Goal: Task Accomplishment & Management: Manage account settings

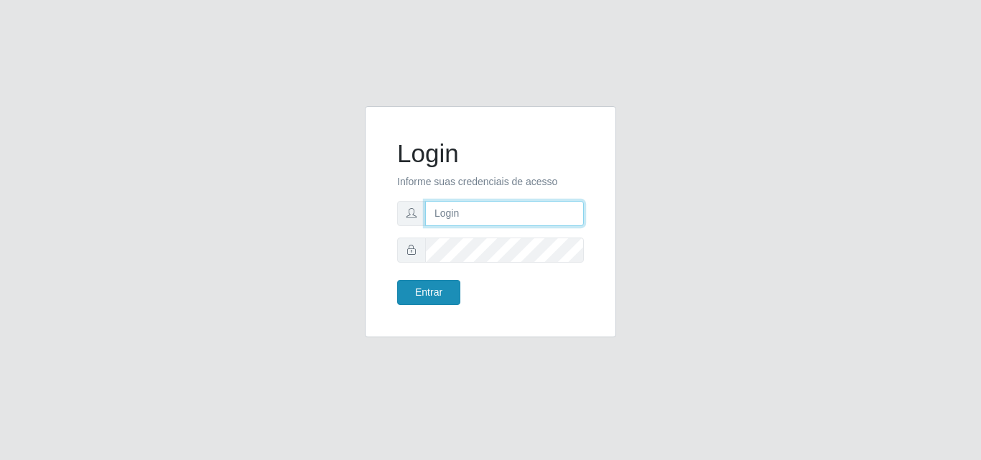
type input "analucia@cestao"
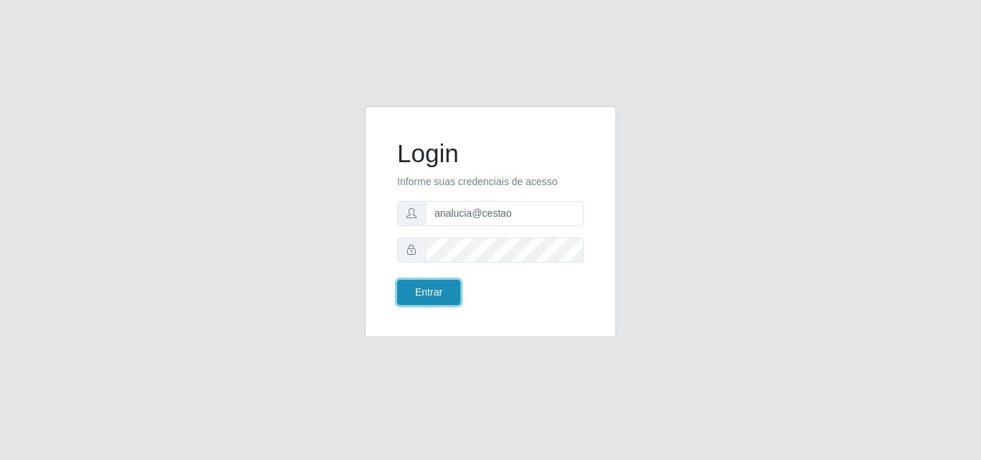
click at [428, 289] on button "Entrar" at bounding box center [428, 292] width 63 height 25
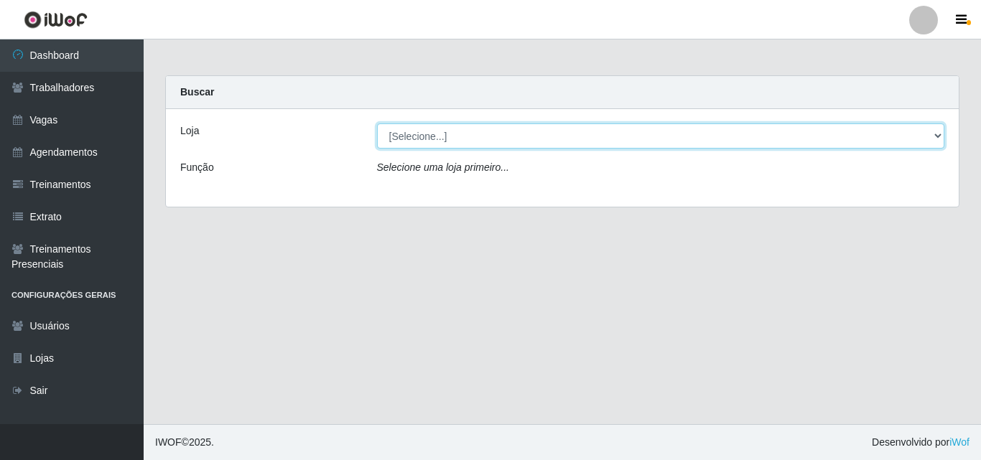
click at [413, 133] on select "[Selecione...] O Cestão - Geisel" at bounding box center [661, 135] width 568 height 25
select select "224"
click at [377, 123] on select "[Selecione...] O Cestão - Geisel" at bounding box center [661, 135] width 568 height 25
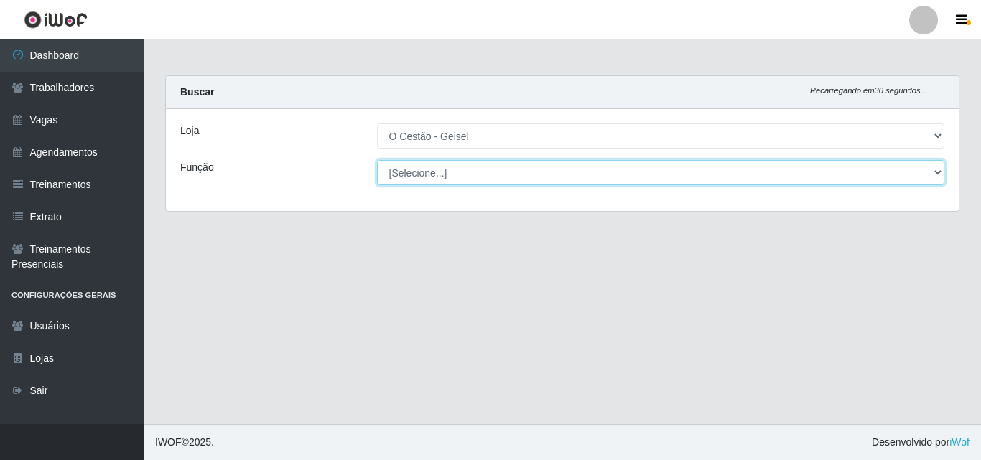
click at [419, 175] on select "[Selecione...] ASG ASG + ASG ++ Auxiliar de Estoque Auxiliar de Estoque + Auxil…" at bounding box center [661, 172] width 568 height 25
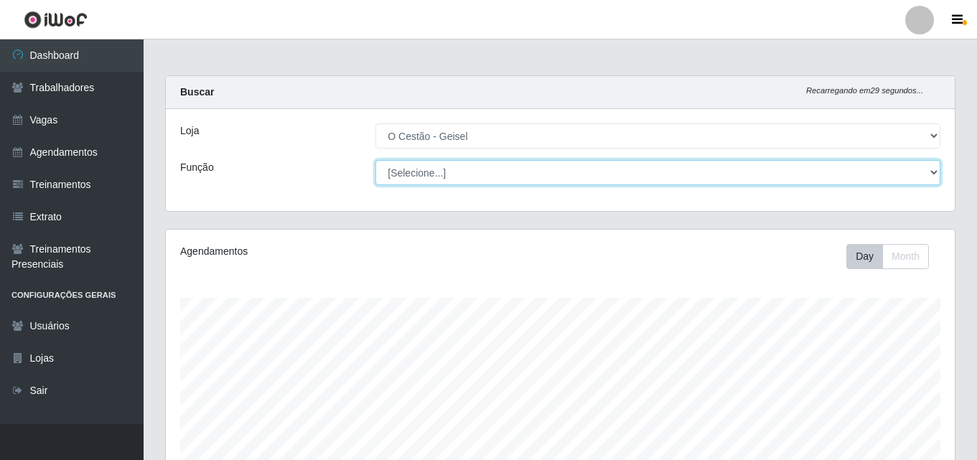
scroll to position [298, 789]
select select "22"
click at [375, 160] on select "[Selecione...] ASG ASG + ASG ++ Auxiliar de Estoque Auxiliar de Estoque + Auxil…" at bounding box center [657, 172] width 565 height 25
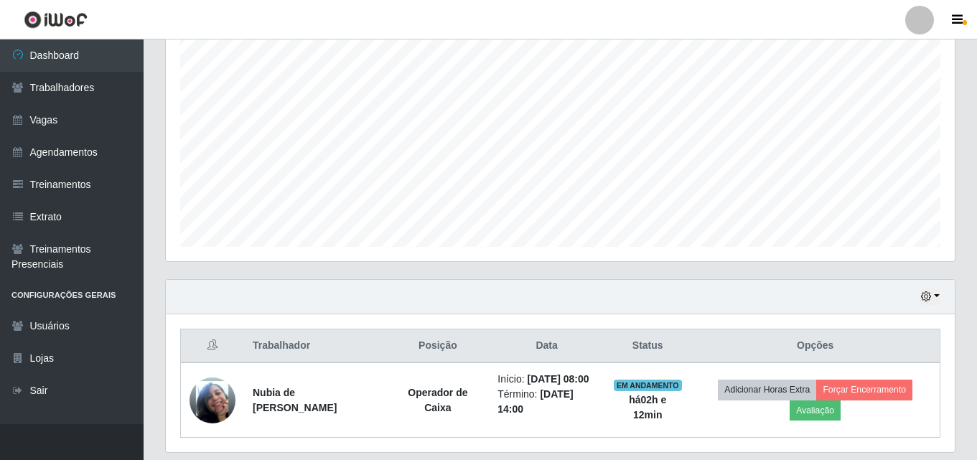
scroll to position [312, 0]
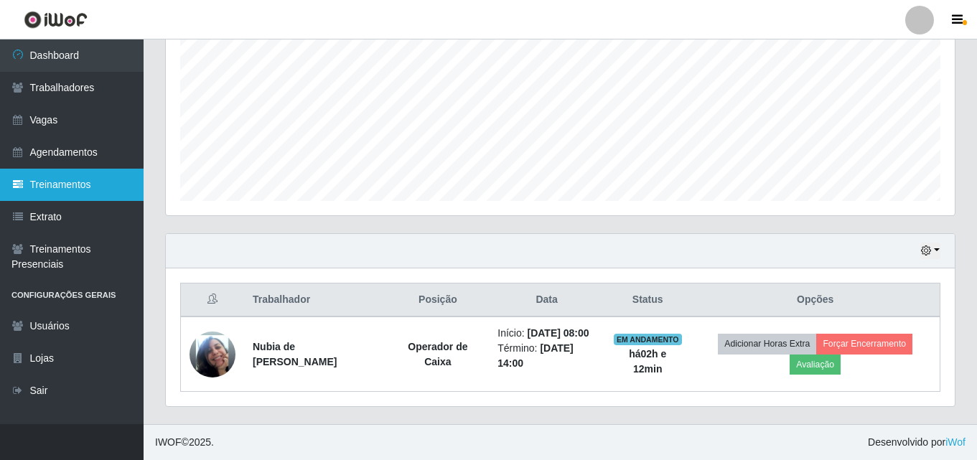
click at [67, 193] on link "Treinamentos" at bounding box center [72, 185] width 144 height 32
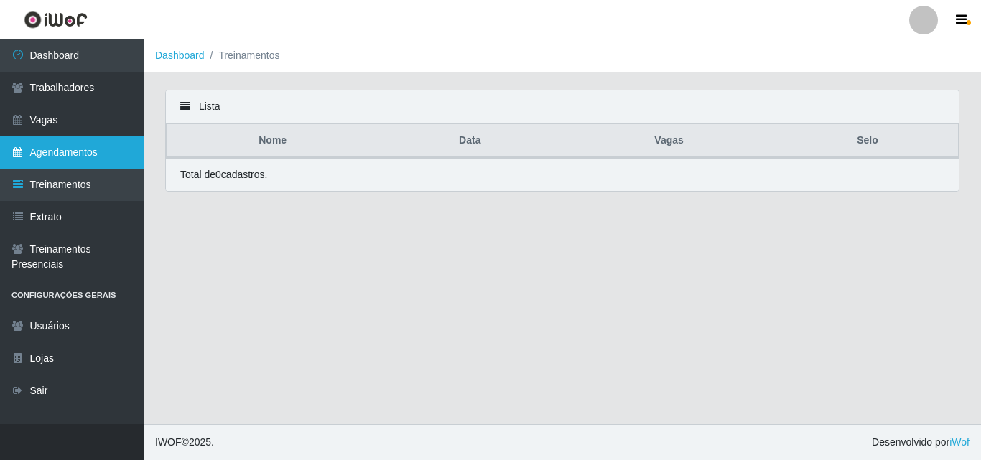
click at [62, 147] on link "Agendamentos" at bounding box center [72, 152] width 144 height 32
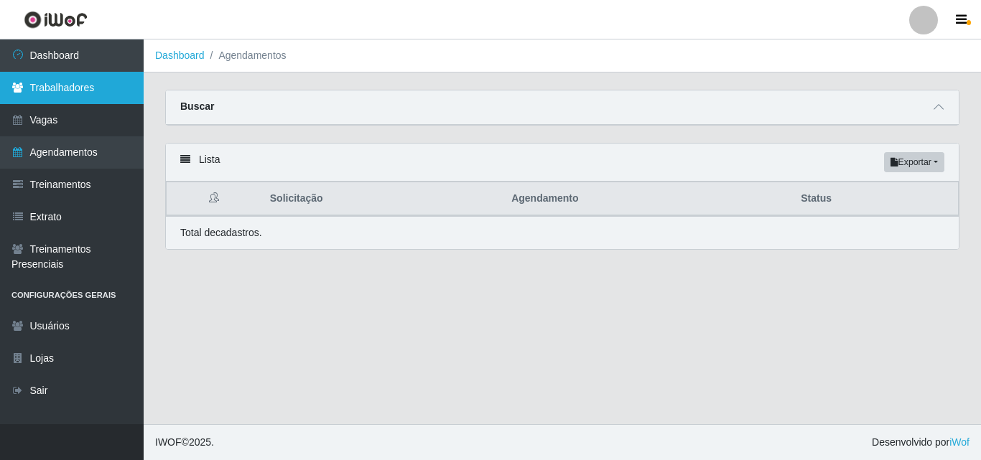
click at [80, 77] on link "Trabalhadores" at bounding box center [72, 88] width 144 height 32
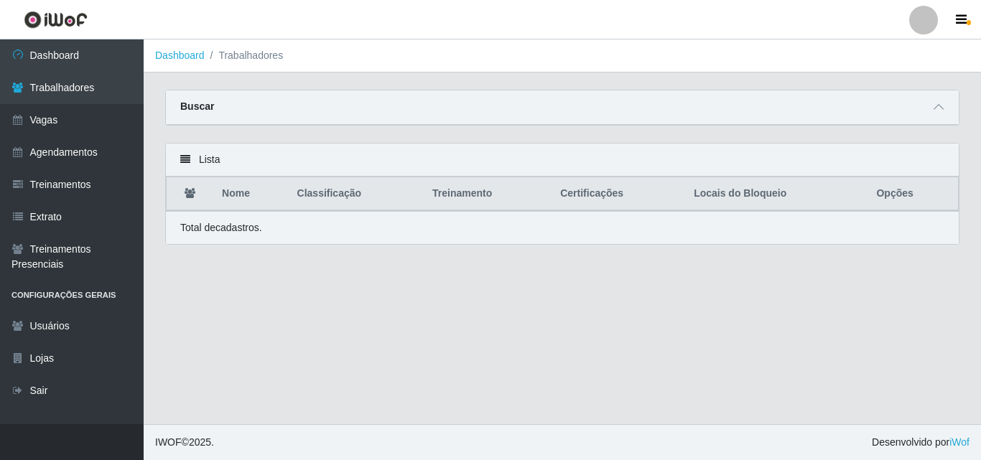
click at [222, 116] on div "Buscar" at bounding box center [562, 107] width 793 height 34
click at [235, 114] on div "Buscar" at bounding box center [562, 107] width 793 height 34
click at [940, 110] on icon at bounding box center [938, 107] width 10 height 10
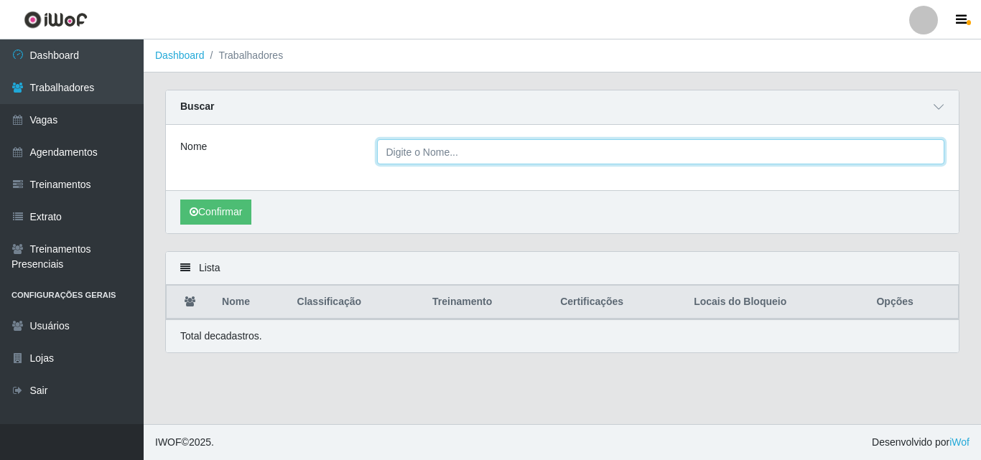
click at [428, 159] on input "Nome" at bounding box center [661, 151] width 568 height 25
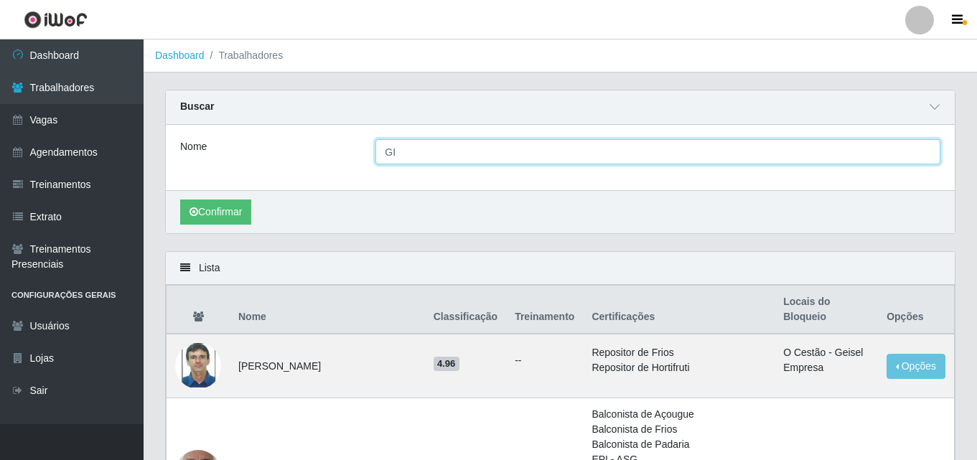
click at [180, 200] on button "Confirmar" at bounding box center [215, 212] width 71 height 25
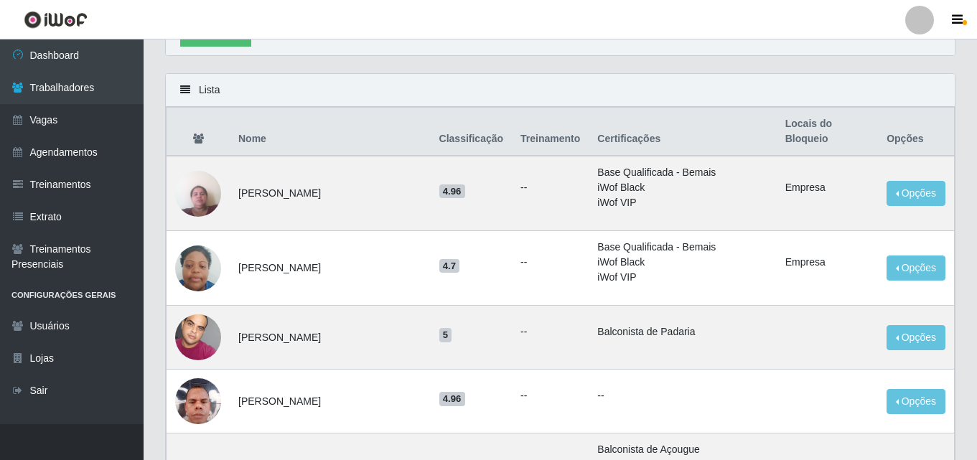
scroll to position [215, 0]
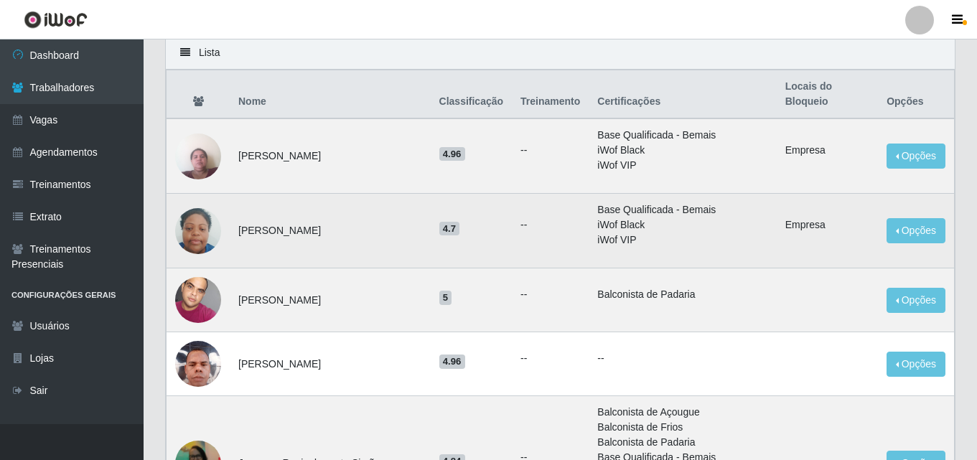
click at [193, 218] on img at bounding box center [198, 230] width 46 height 61
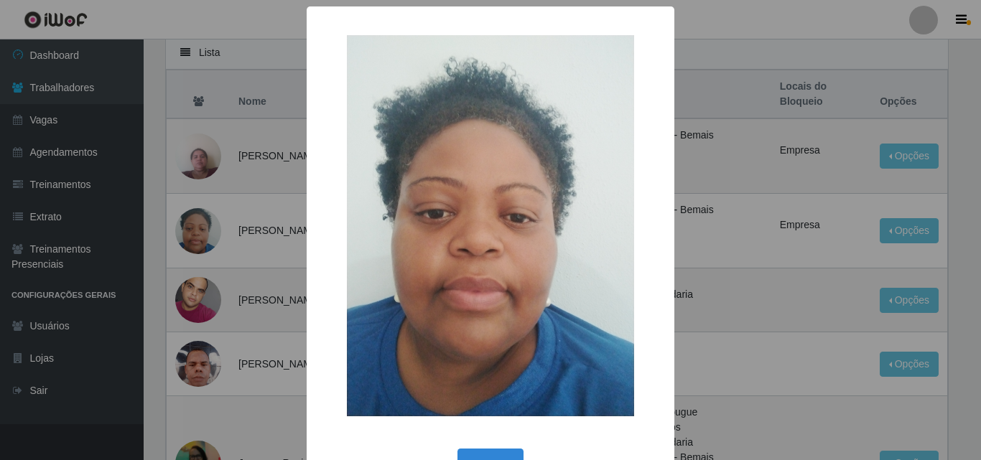
click at [699, 78] on div "× OK Cancel" at bounding box center [490, 230] width 981 height 460
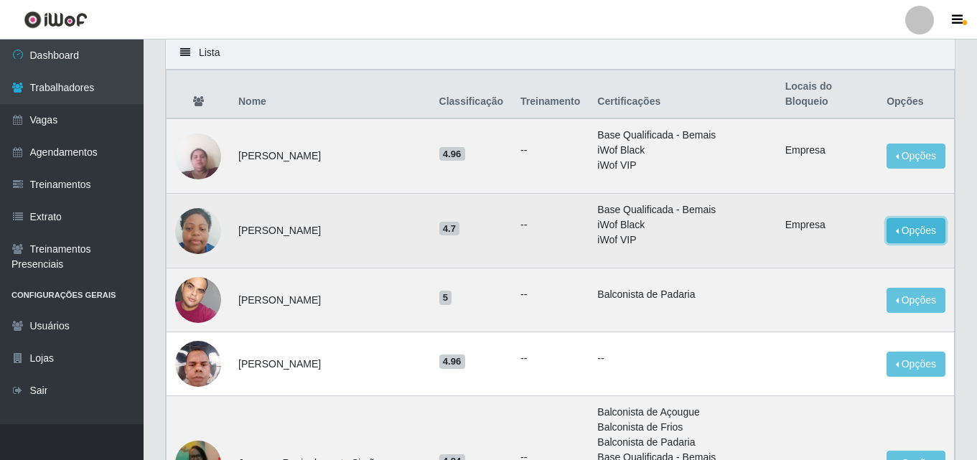
click at [936, 218] on button "Opções" at bounding box center [916, 230] width 59 height 25
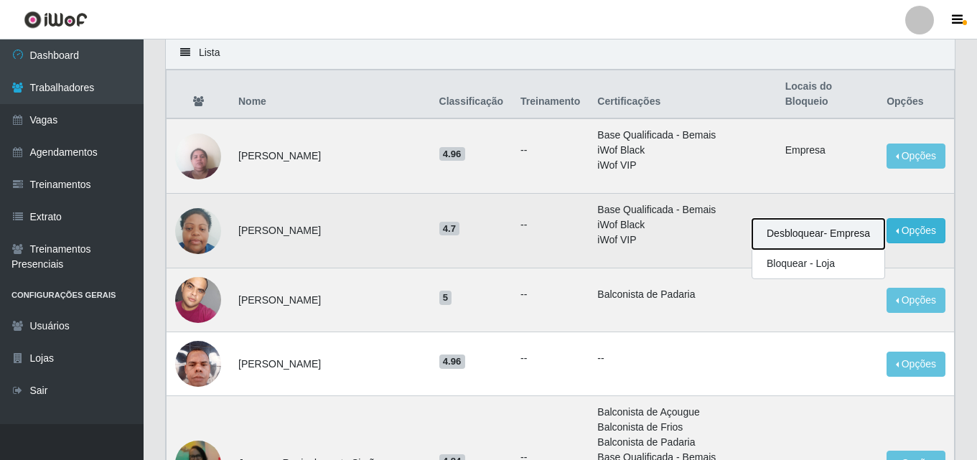
click at [838, 220] on button "Desbloquear - Empresa" at bounding box center [818, 234] width 132 height 30
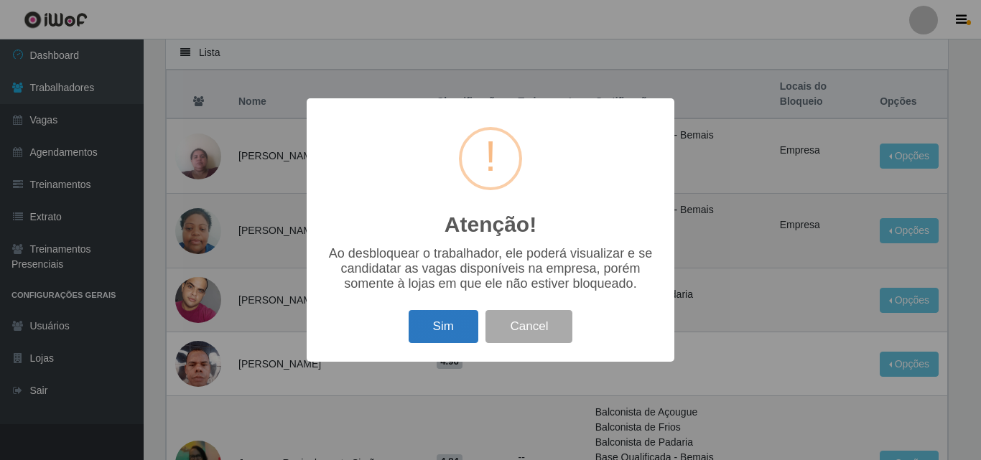
click at [459, 342] on button "Sim" at bounding box center [443, 327] width 70 height 34
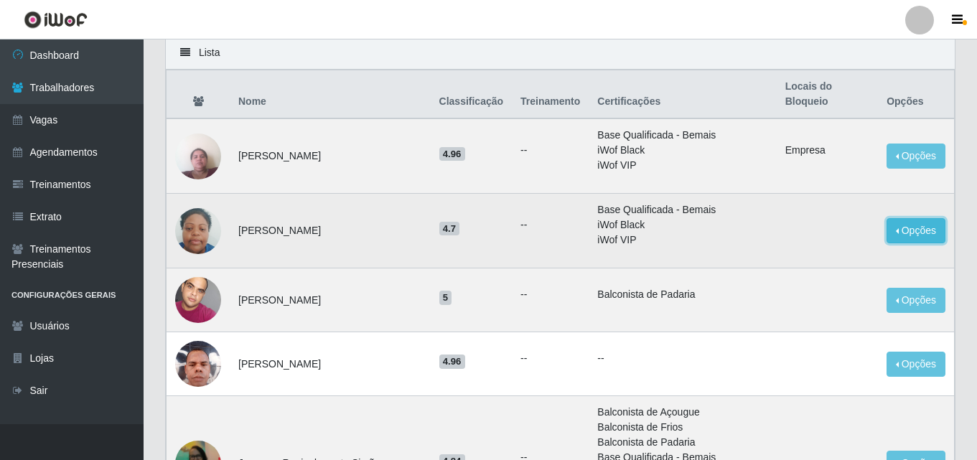
click at [907, 218] on button "Opções" at bounding box center [916, 230] width 59 height 25
click at [838, 194] on td at bounding box center [827, 231] width 101 height 75
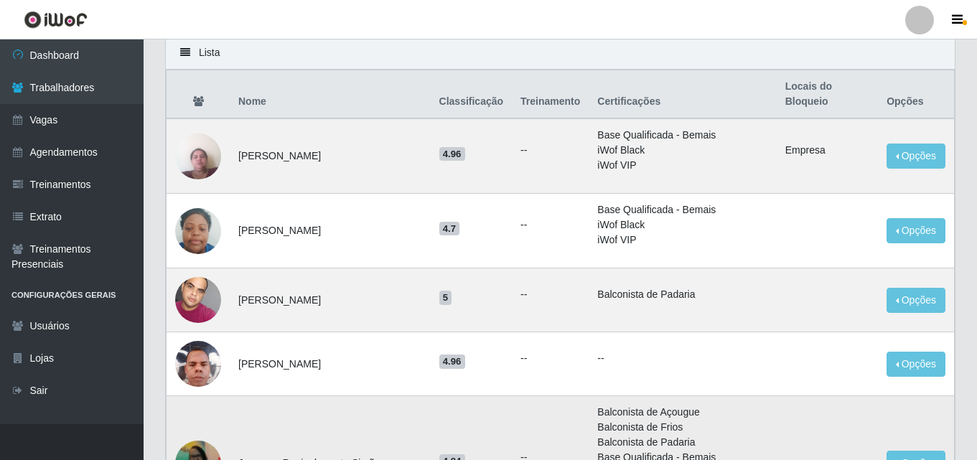
scroll to position [0, 0]
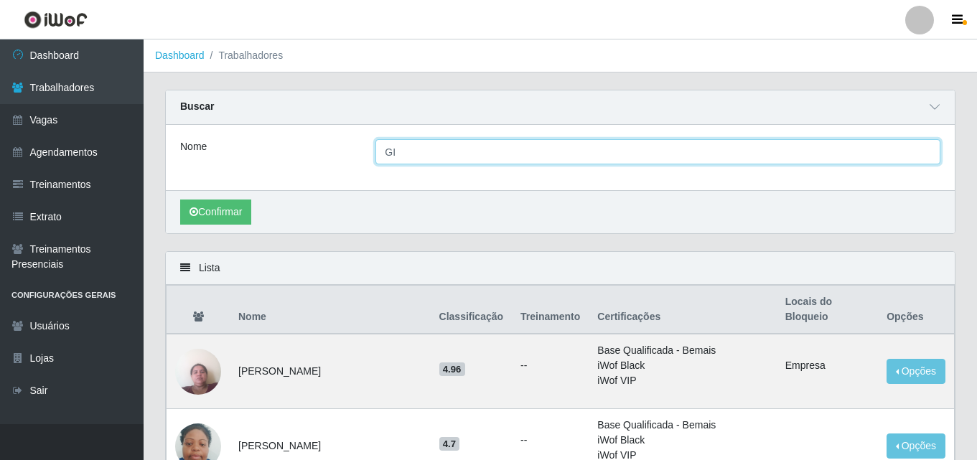
click at [393, 147] on input "GI" at bounding box center [657, 151] width 565 height 25
type input "GREICY"
click at [180, 200] on button "Confirmar" at bounding box center [215, 212] width 71 height 25
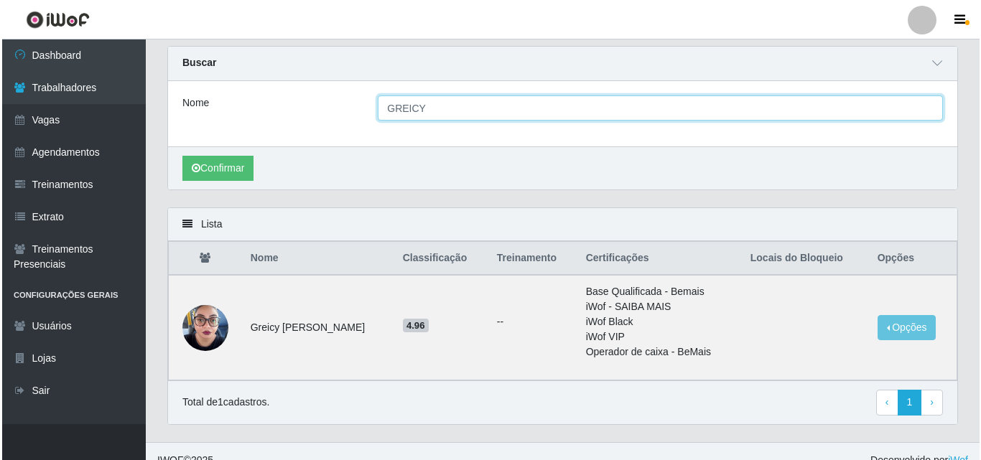
scroll to position [62, 0]
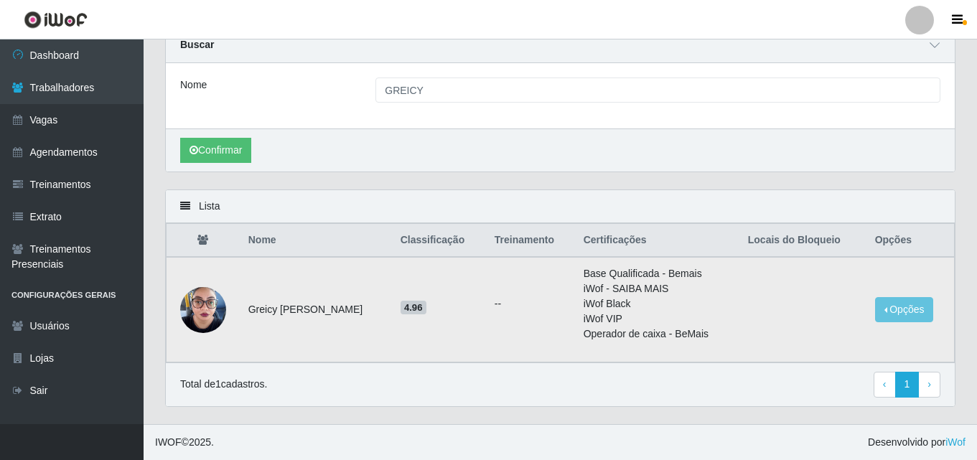
click at [205, 318] on img at bounding box center [203, 309] width 46 height 61
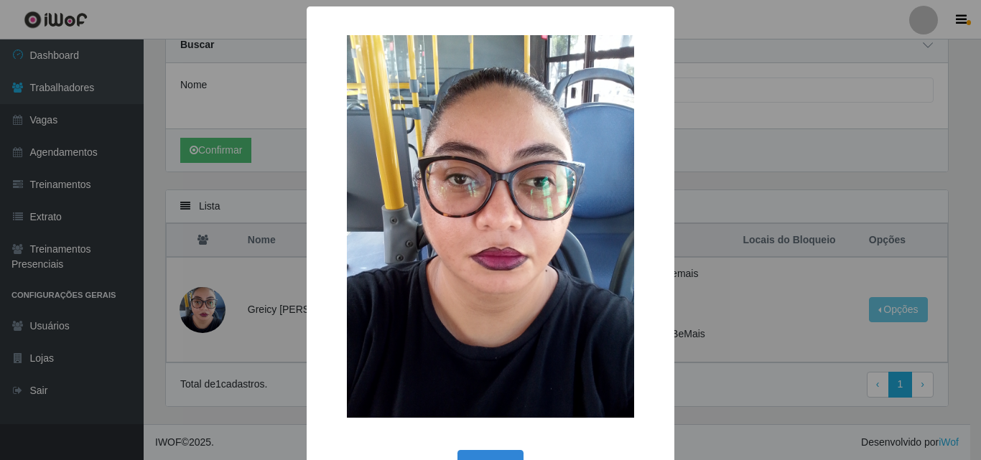
click at [761, 212] on div "× OK Cancel" at bounding box center [490, 230] width 981 height 460
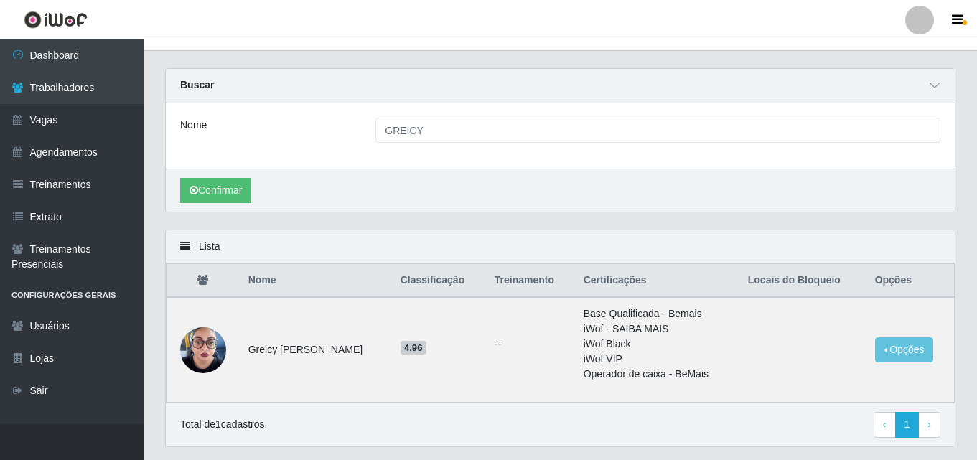
scroll to position [0, 0]
